Goal: Check status

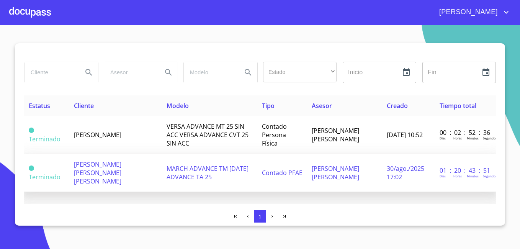
click at [285, 169] on span "Contado PFAE" at bounding box center [282, 173] width 41 height 8
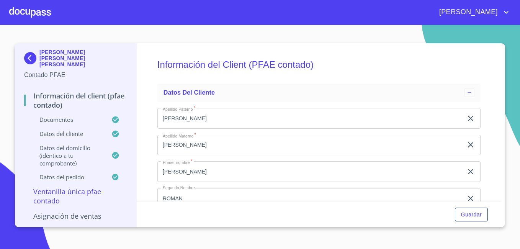
drag, startPoint x: 55, startPoint y: 70, endPoint x: 64, endPoint y: 59, distance: 14.7
click at [64, 59] on div "JORGE ROMAN GONZALEZ LARA Contado PFAE" at bounding box center [75, 64] width 103 height 31
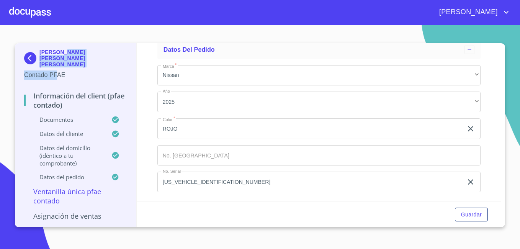
scroll to position [2050, 0]
